Goal: Transaction & Acquisition: Purchase product/service

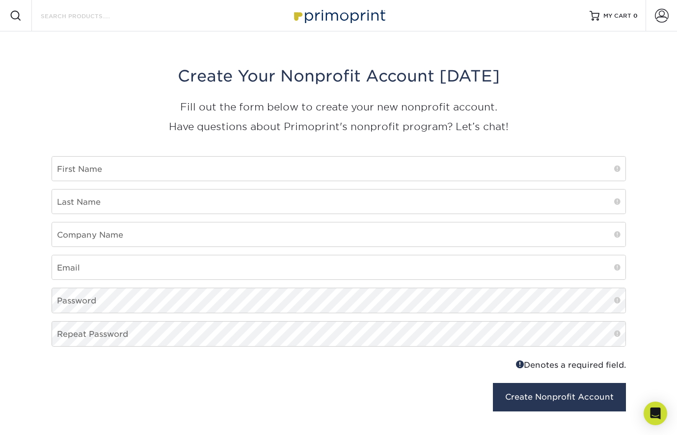
click at [104, 19] on input "Search Products" at bounding box center [88, 16] width 96 height 12
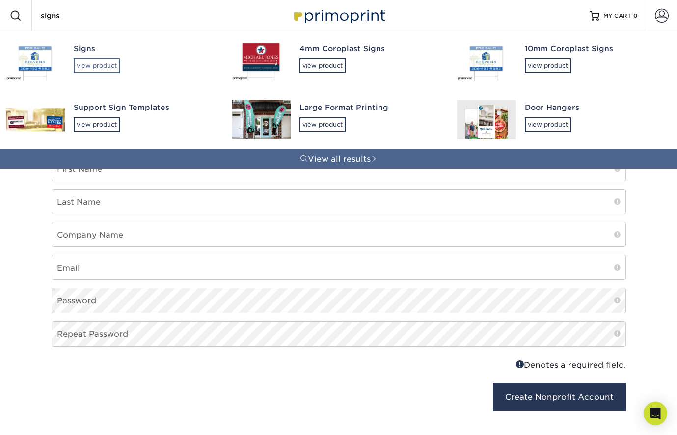
type input "signs"
click at [111, 68] on div "view product" at bounding box center [97, 65] width 46 height 15
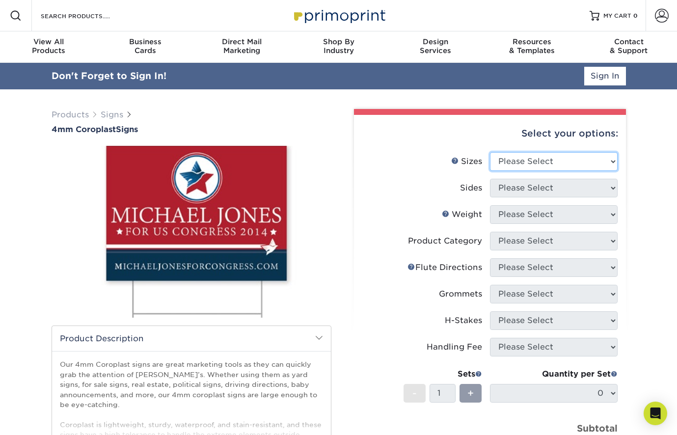
select select "18.00x24.00"
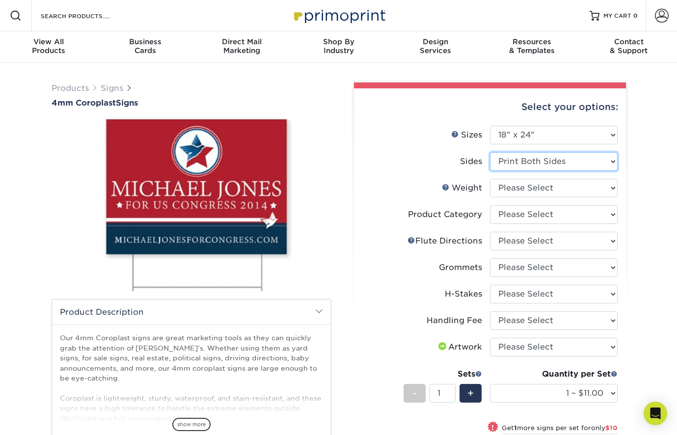
select select "32d3c223-f82c-492b-b915-ba065a00862f"
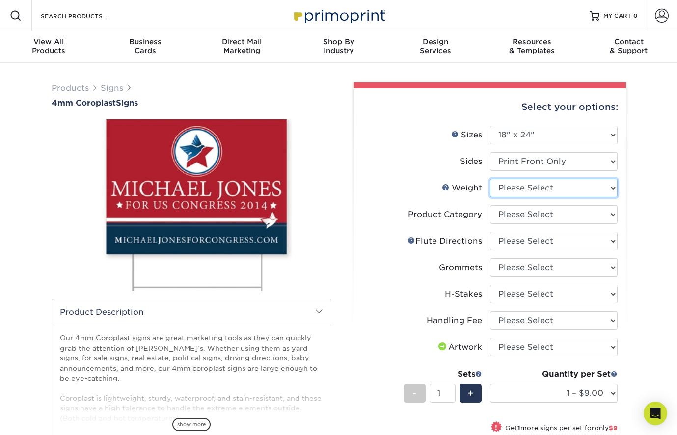
select select "4CORO"
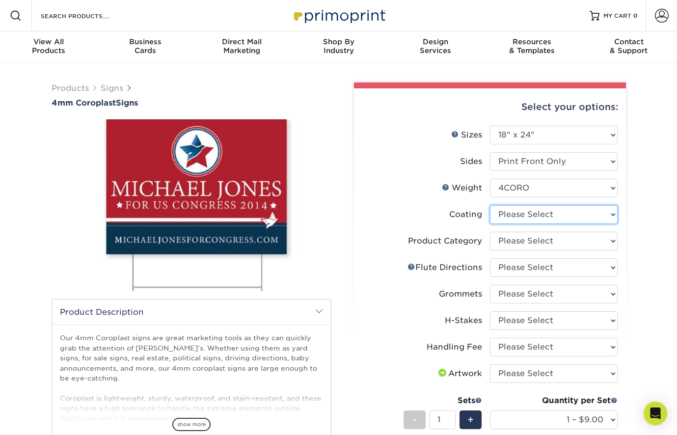
select select "3e7618de-abca-4bda-9f97-8b9129e913d8"
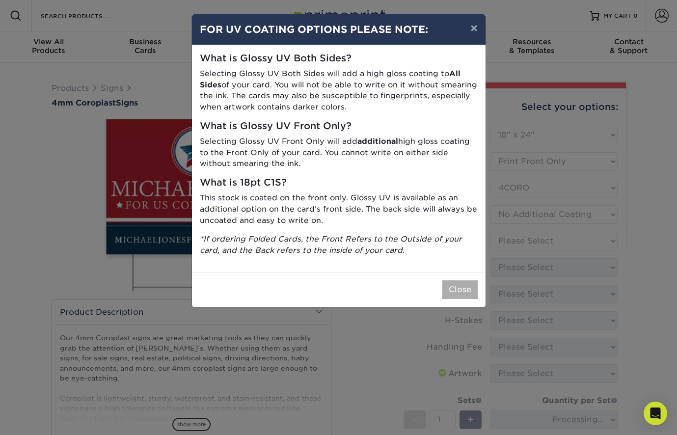
click at [465, 284] on button "Close" at bounding box center [459, 289] width 35 height 19
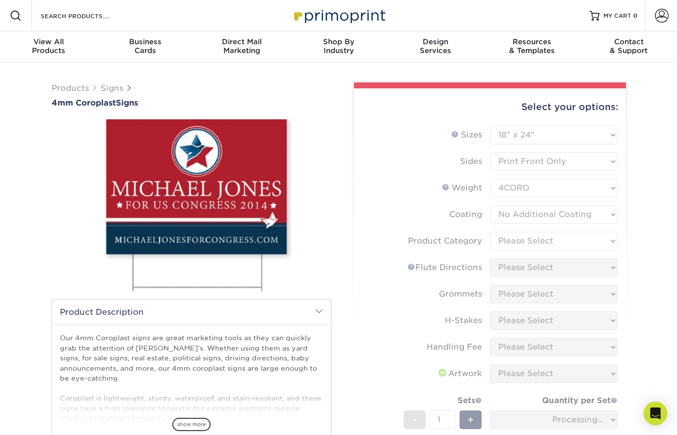
click at [607, 242] on form "Sizes Help Sizes Please Select 12" x 18" 18" x 24" 24" x 24" 24" x 36" Sides Pl…" at bounding box center [490, 315] width 256 height 379
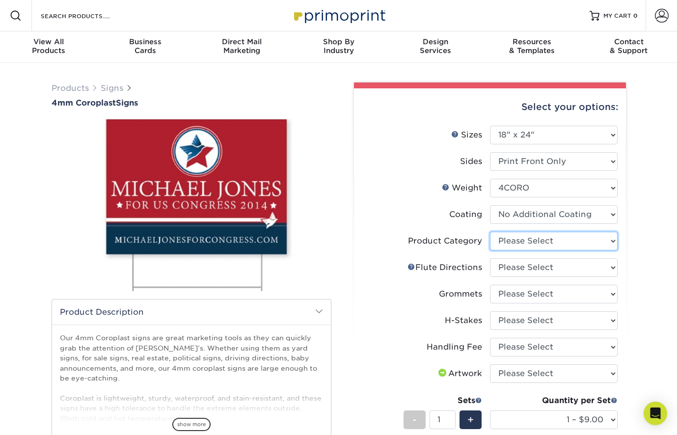
select select "b3582ed5-6912-492c-8440-2cc51afdb8e1"
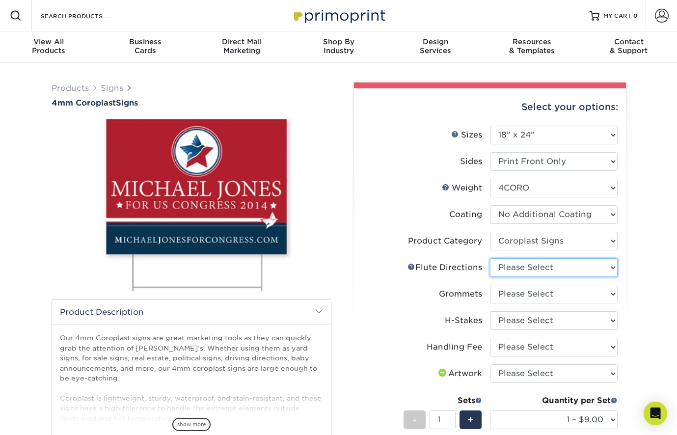
select select "64642d5c-3ca5-48ab-b753-ddfa02991dab"
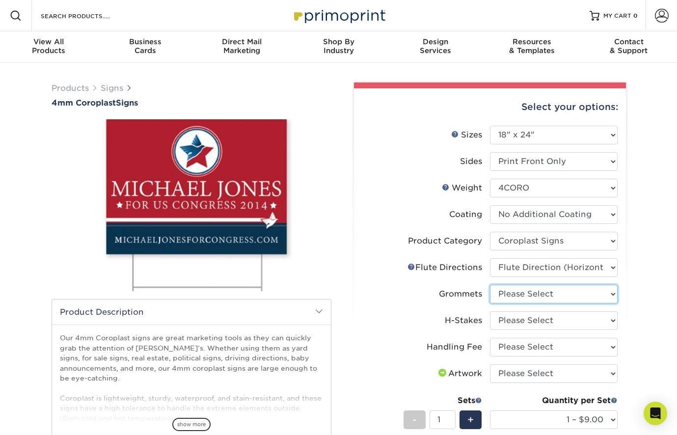
select select "90d329df-db80-4206-b821-ff9d3f363977"
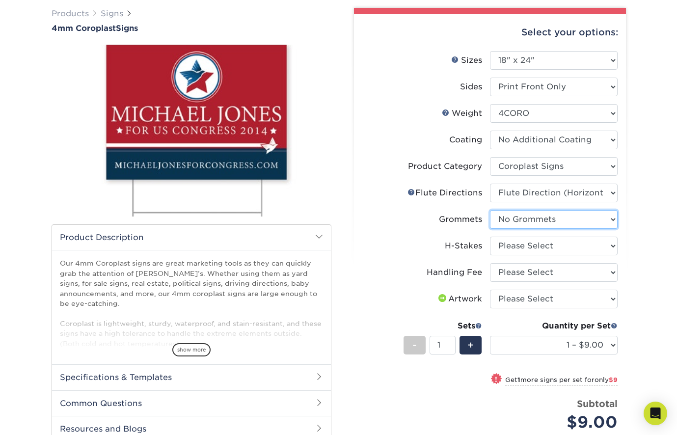
scroll to position [153, 0]
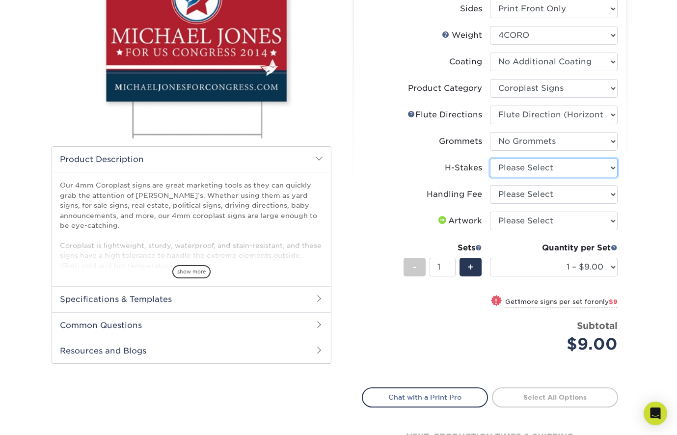
select select "8c85e97e-8b3a-46d2-b88d-acee5fa20222"
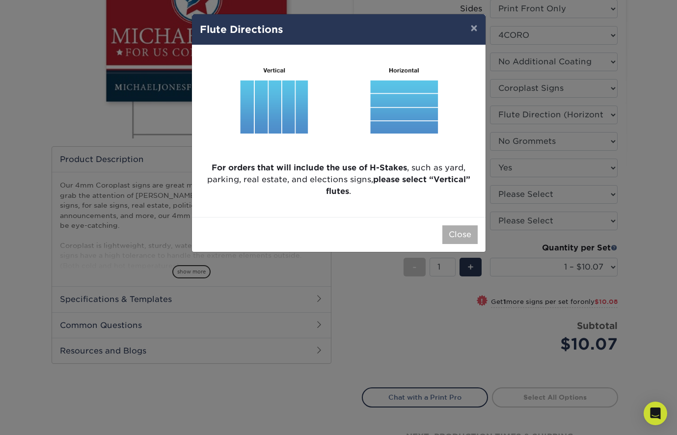
click at [451, 236] on button "Close" at bounding box center [459, 234] width 35 height 19
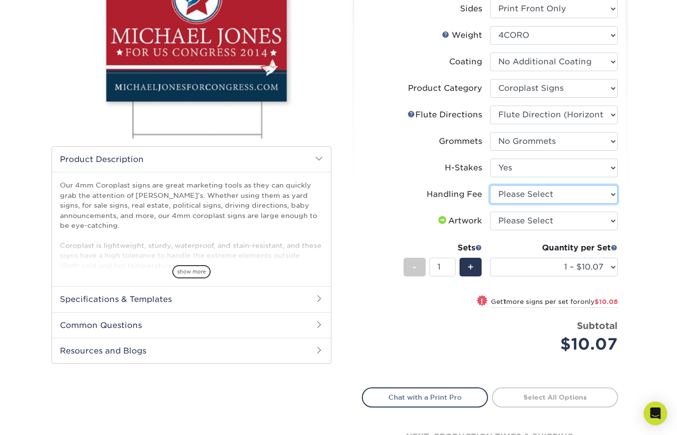
select select "ab74c079-444c-4260-ae6a-e09bdee8073c"
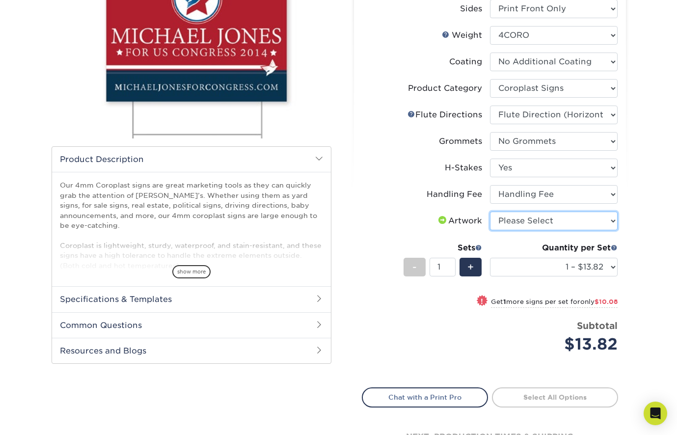
select select "upload"
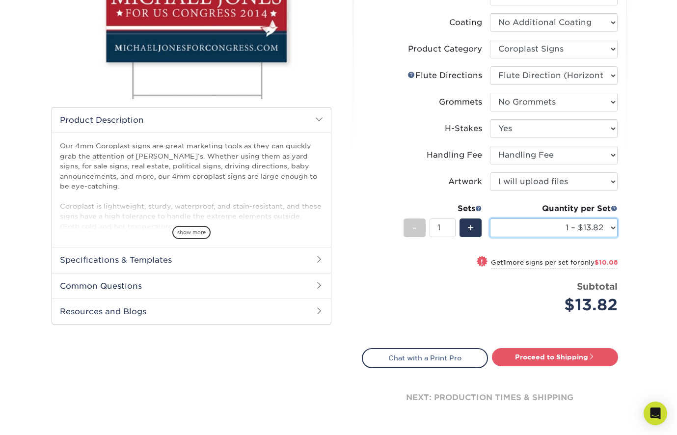
scroll to position [209, 0]
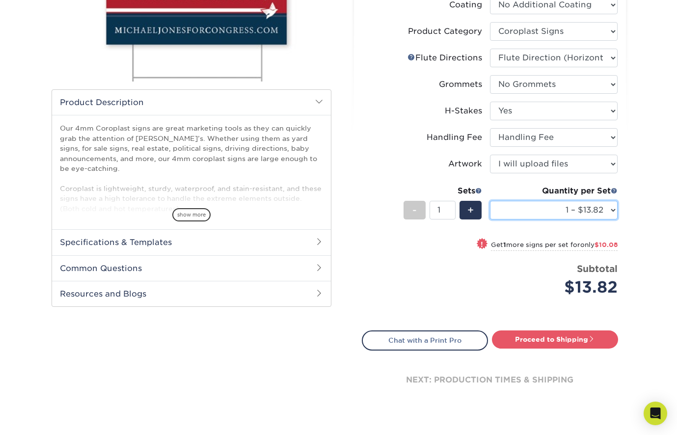
select select "100 – $832.35"
drag, startPoint x: 604, startPoint y: 212, endPoint x: 321, endPoint y: 0, distance: 354.0
click at [662, 186] on div "Products Signs 4mm Coroplast Signs /" at bounding box center [338, 148] width 677 height 591
click at [582, 149] on li "Handling Fee Please Select Handling Fee" at bounding box center [489, 141] width 255 height 26
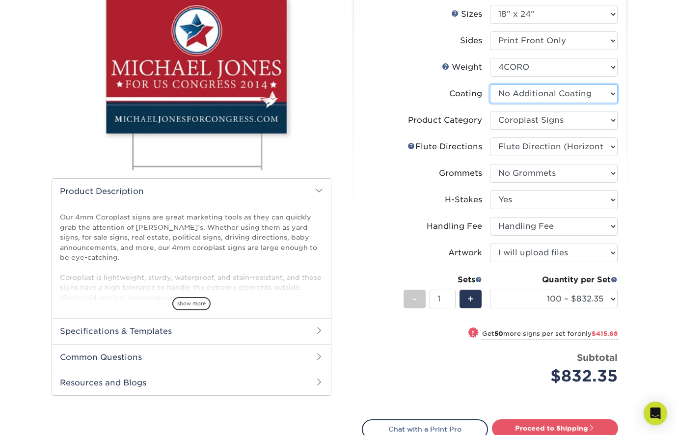
scroll to position [101, 0]
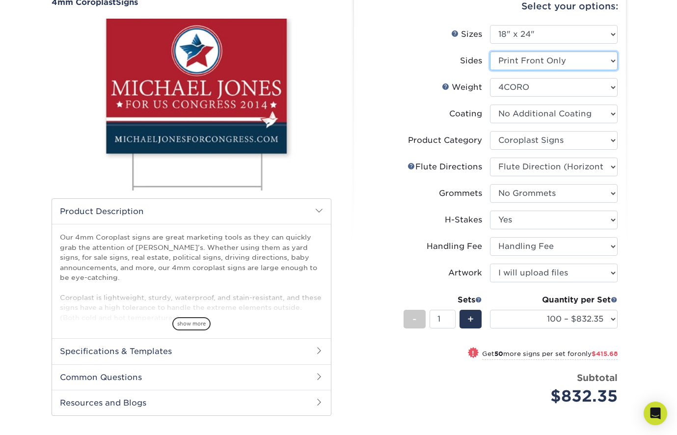
select select "13abbda7-1d64-4f25-8bb2-c179b224825d"
select select "-1"
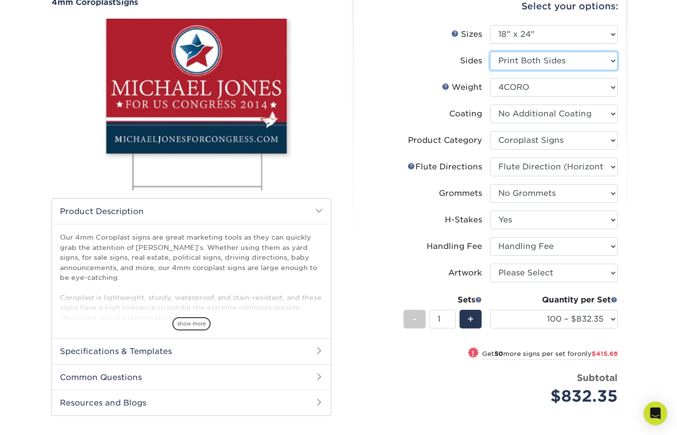
select select "-1"
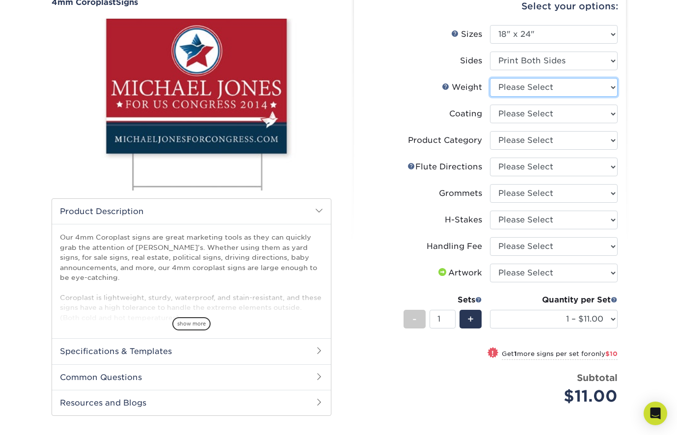
select select "4CORO"
select select "3e7618de-abca-4bda-9f97-8b9129e913d8"
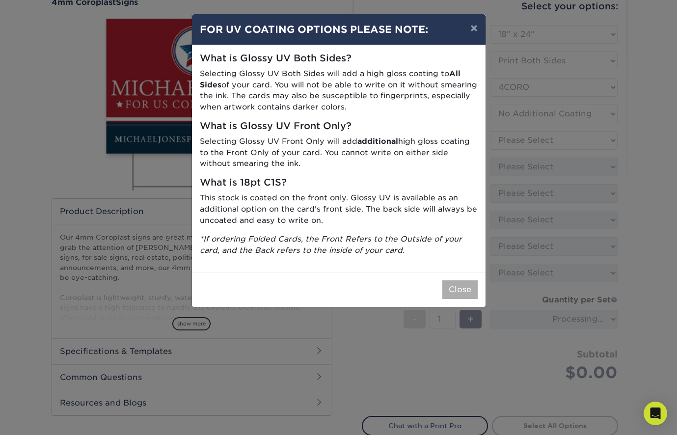
click at [465, 287] on button "Close" at bounding box center [459, 289] width 35 height 19
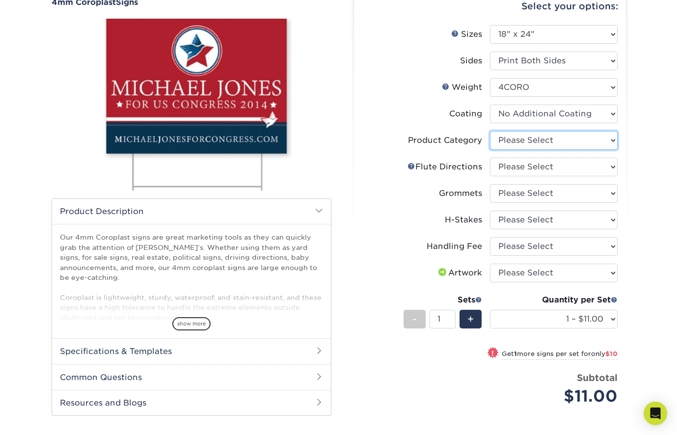
select select "b3582ed5-6912-492c-8440-2cc51afdb8e1"
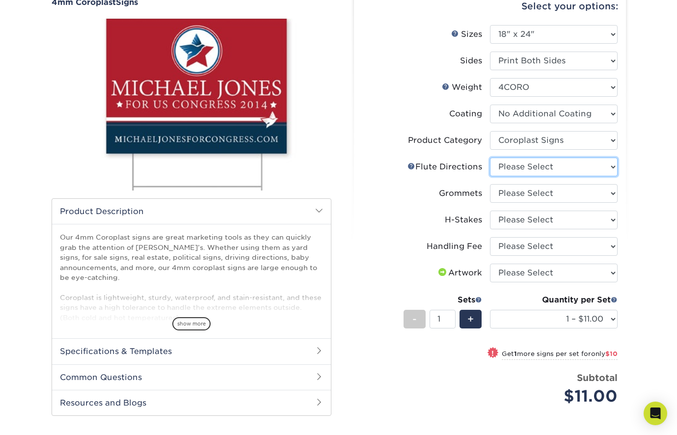
select select "64642d5c-3ca5-48ab-b753-ddfa02991dab"
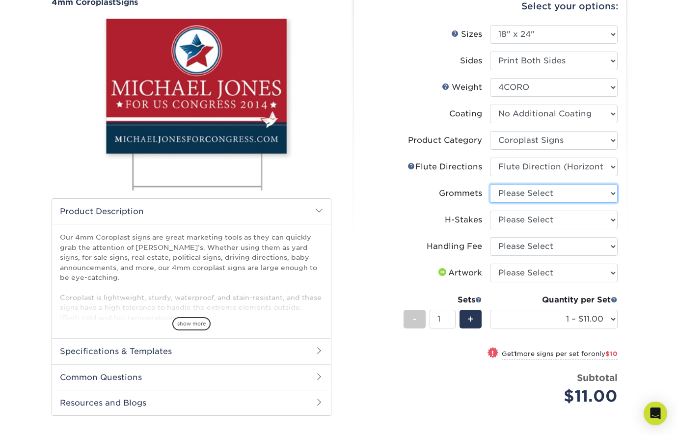
select select "90d329df-db80-4206-b821-ff9d3f363977"
select select "8c85e97e-8b3a-46d2-b88d-acee5fa20222"
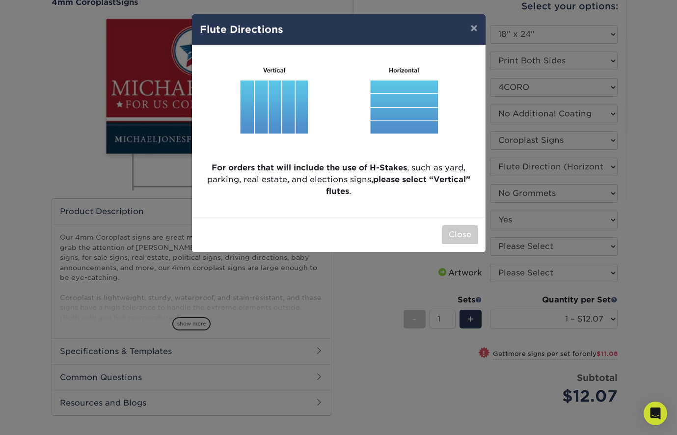
click at [560, 250] on div "× Flute Directions For orders that will include the use of H-Stakes , such as y…" at bounding box center [338, 217] width 677 height 435
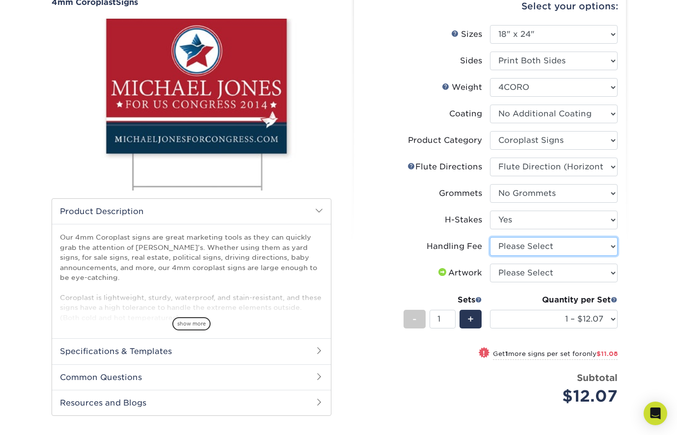
select select "ab74c079-444c-4260-ae6a-e09bdee8073c"
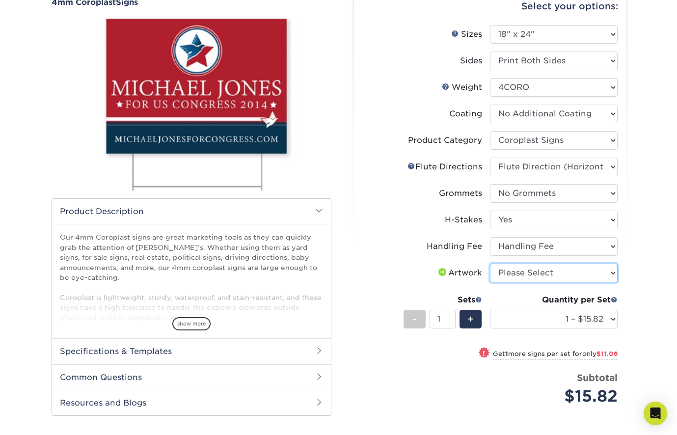
select select "upload"
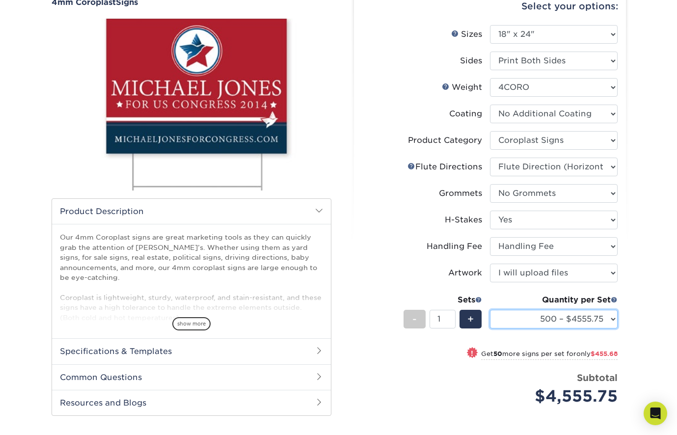
select select "700 – $6377.45"
